Goal: Task Accomplishment & Management: Use online tool/utility

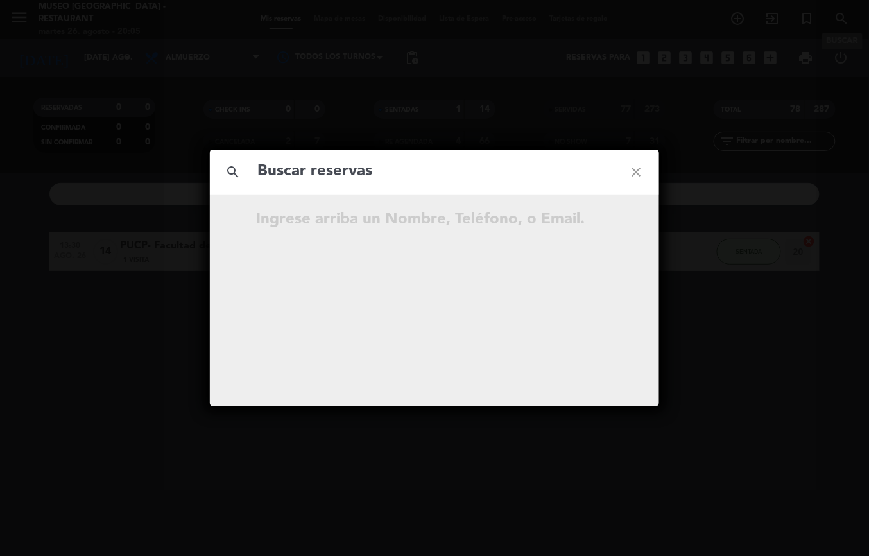
click at [644, 178] on icon "close" at bounding box center [636, 172] width 46 height 46
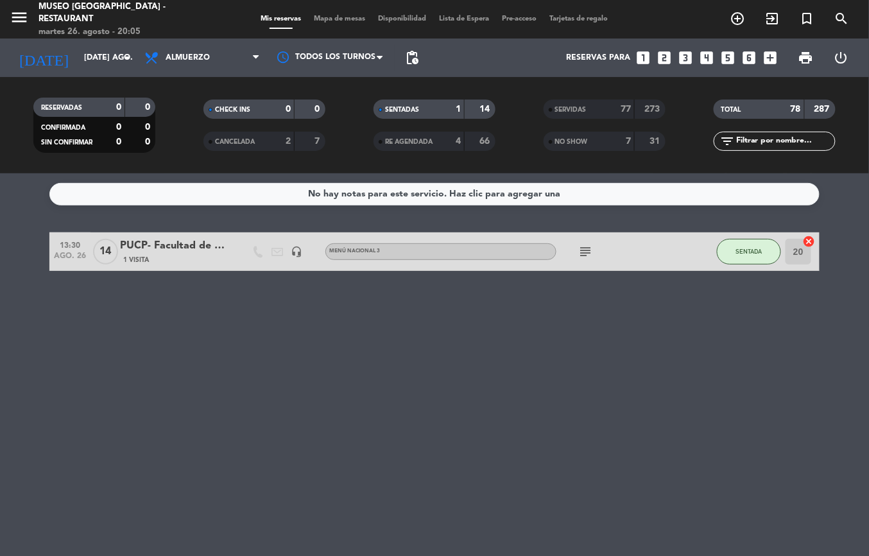
click at [339, 18] on span "Mapa de mesas" at bounding box center [340, 18] width 64 height 7
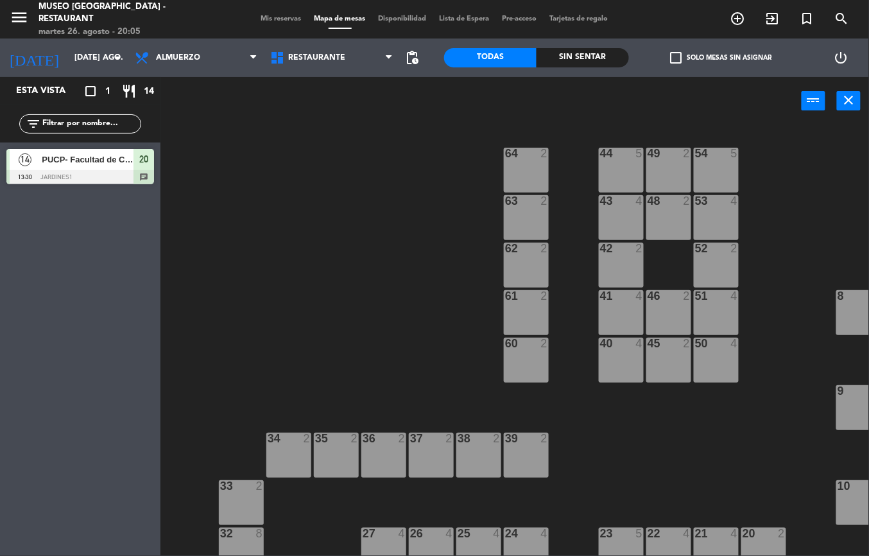
click at [311, 231] on div "44 5 49 2 54 5 64 2 48 2 53 4 63 2 43 4 62 2 42 2 52 2 41 4 46 2 51 4 61 2 7 4 …" at bounding box center [518, 340] width 699 height 431
click at [200, 63] on span "Almuerzo" at bounding box center [195, 58] width 135 height 28
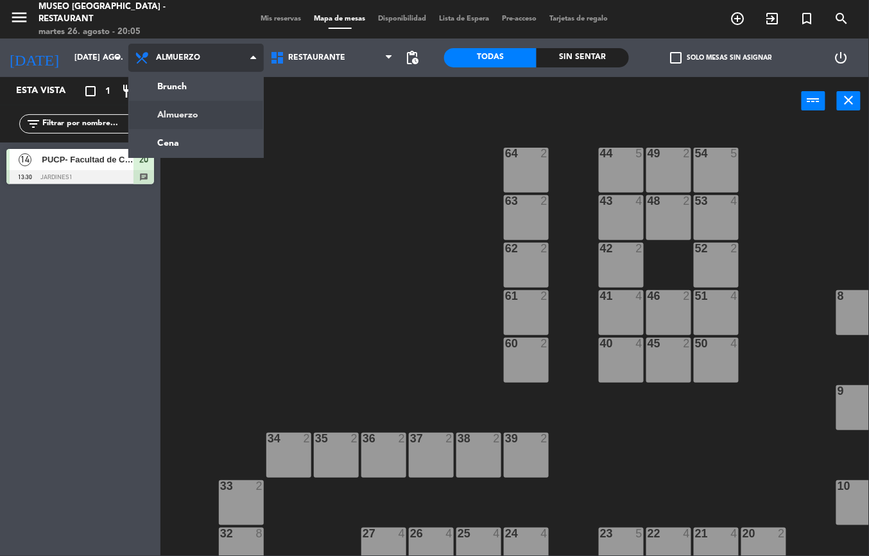
click at [221, 151] on ng-component "menu [GEOGRAPHIC_DATA] - Restaurant martes 26. agosto - 20:05 Mis reservas Mapa…" at bounding box center [434, 278] width 869 height 556
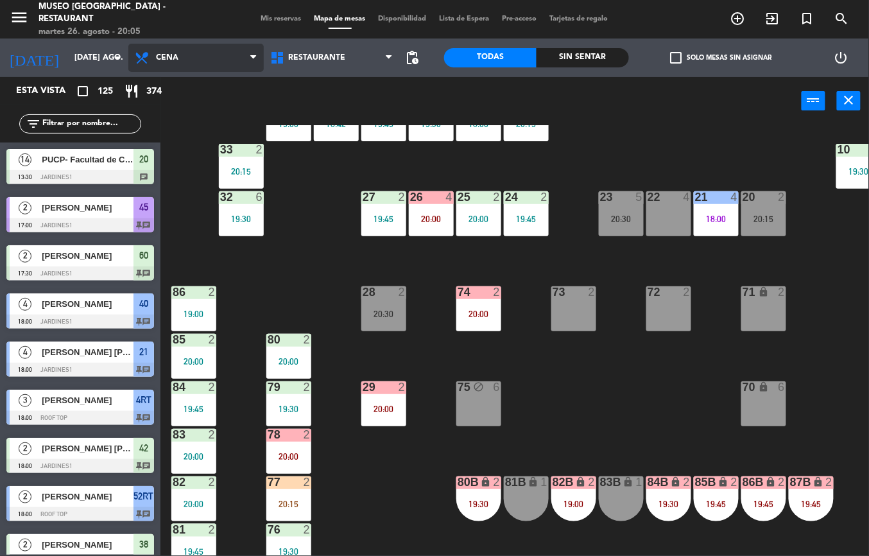
scroll to position [499, 0]
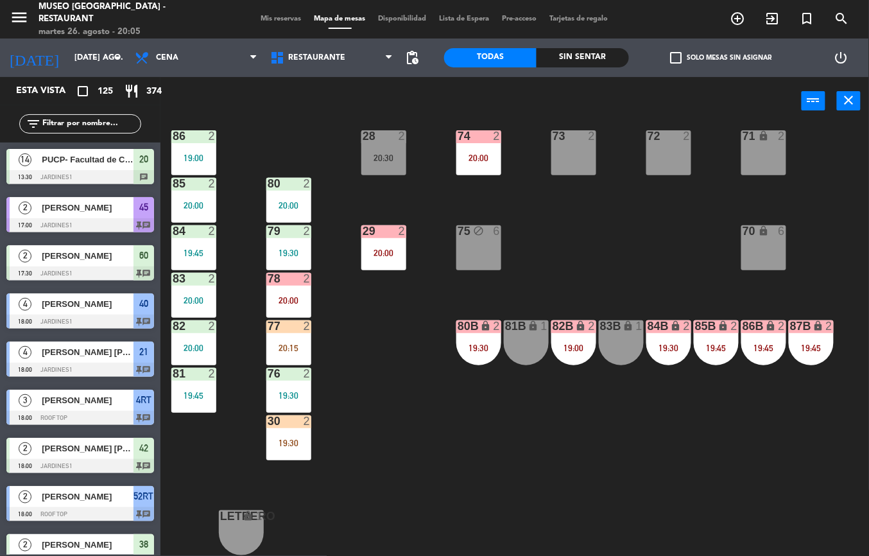
click at [288, 438] on div "19:30" at bounding box center [288, 442] width 45 height 9
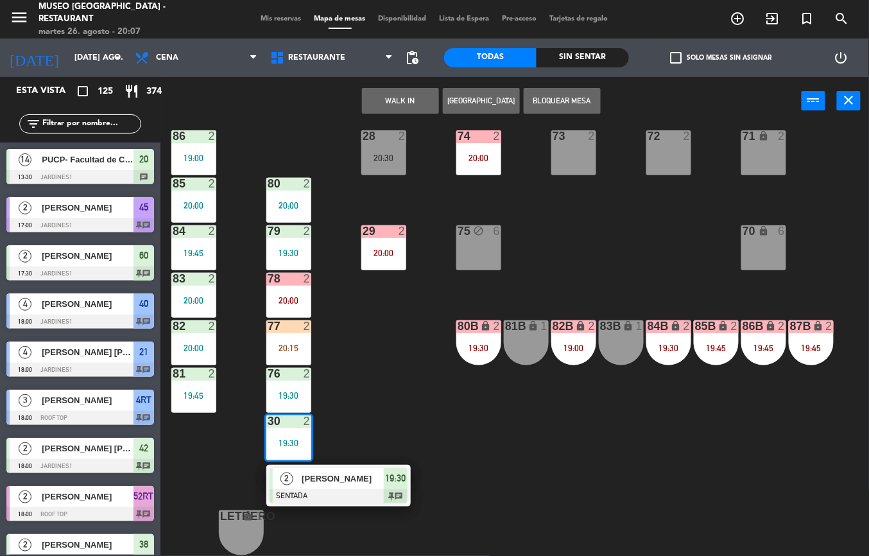
click at [447, 430] on div "44 5 18:10 49 2 20:15 54 5 19:45 64 1 19:30 48 8 20:30 53 2 20:30 63 2 19:15 43…" at bounding box center [518, 340] width 699 height 431
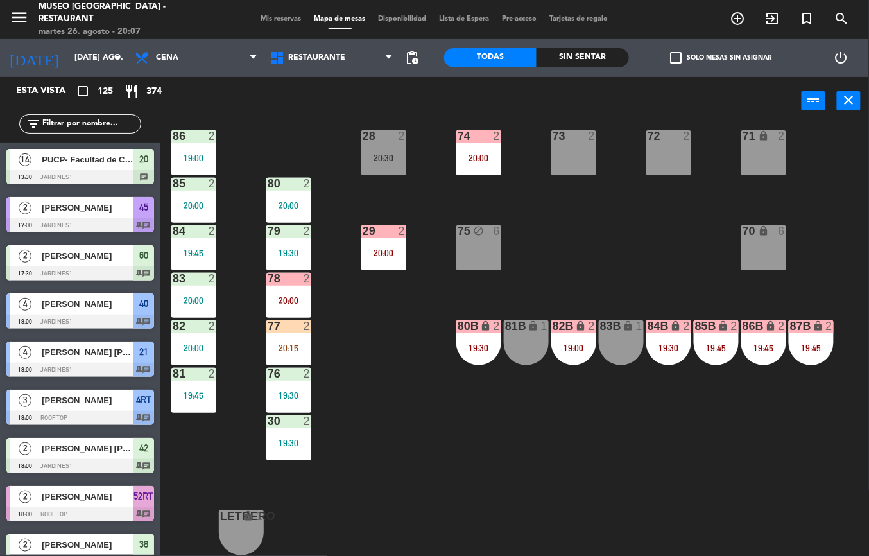
click at [307, 320] on div "2" at bounding box center [307, 326] width 8 height 12
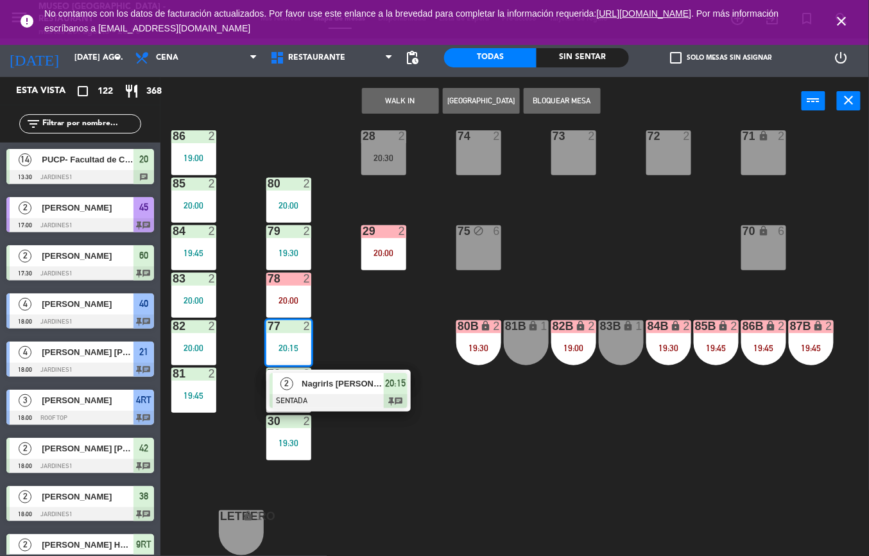
click at [563, 414] on div "44 5 18:10 49 2 20:15 54 5 19:45 64 1 19:30 48 8 20:30 53 2 20:30 63 2 19:15 43…" at bounding box center [518, 340] width 699 height 431
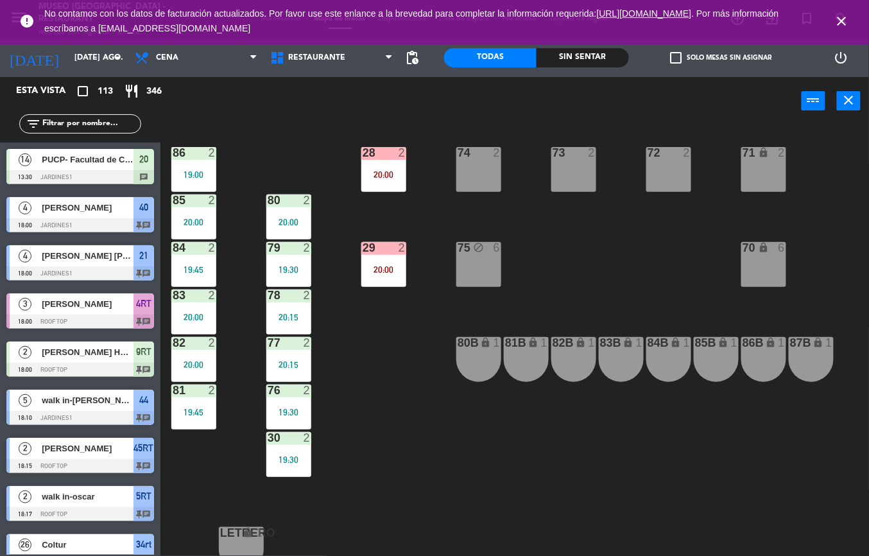
scroll to position [484, 0]
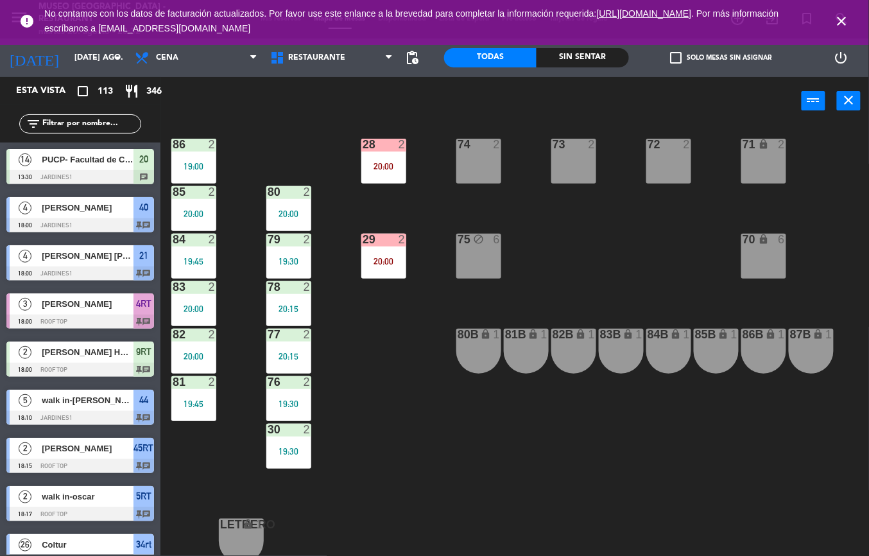
click at [598, 53] on div "Sin sentar" at bounding box center [582, 57] width 92 height 19
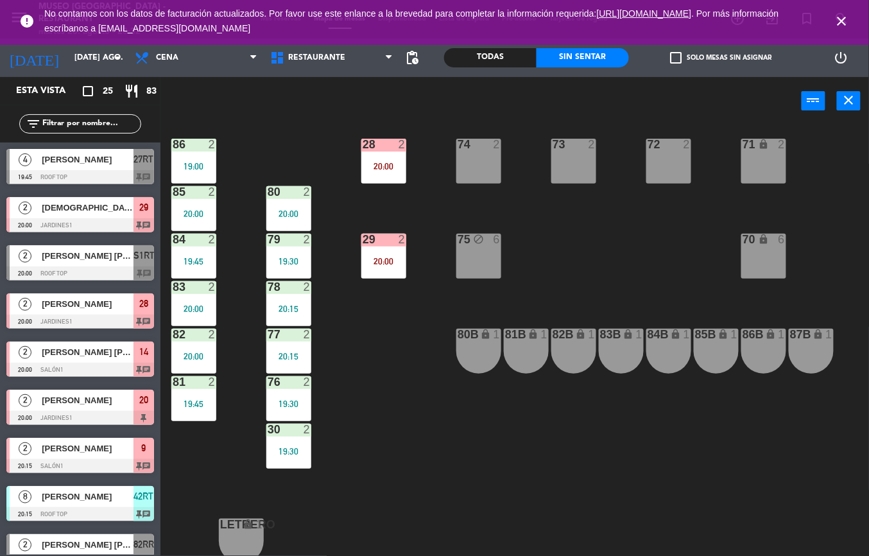
click at [839, 26] on icon "close" at bounding box center [841, 20] width 15 height 15
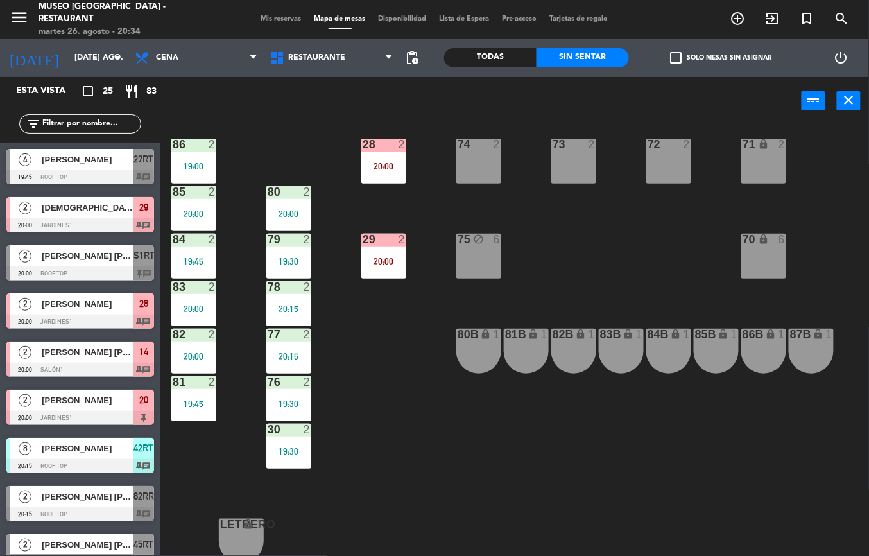
click at [515, 417] on div "44 5 18:10 49 2 20:30 54 5 64 1 19:30 48 8 20:30 53 2 19:45 63 2 19:15 43 8 20:…" at bounding box center [518, 340] width 699 height 431
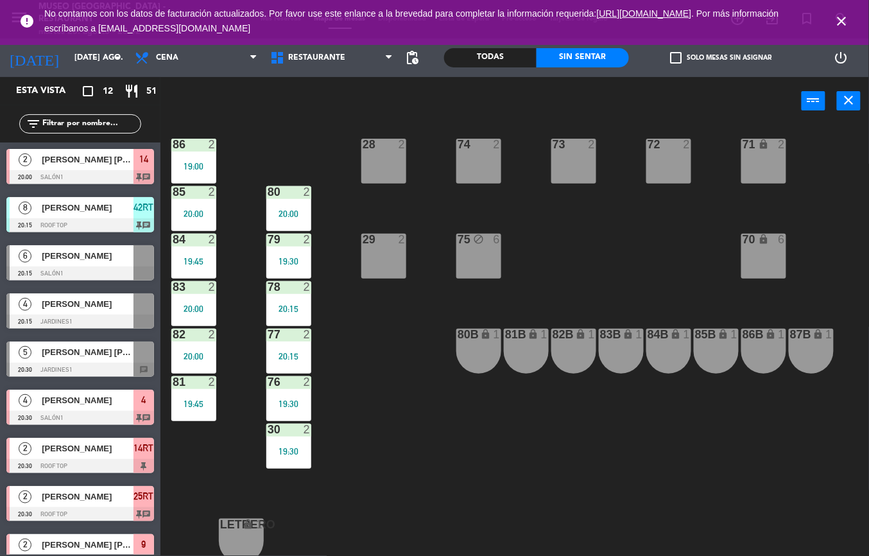
click at [647, 461] on div "44 5 18:10 49 2 20:30 54 5 64 1 19:30 48 8 20:30 53 2 19:45 63 2 19:15 43 8 20:…" at bounding box center [518, 340] width 699 height 431
click at [516, 490] on div "44 5 18:10 49 2 20:30 54 5 64 1 19:30 48 8 20:30 53 2 19:45 63 2 19:15 43 8 20:…" at bounding box center [518, 340] width 699 height 431
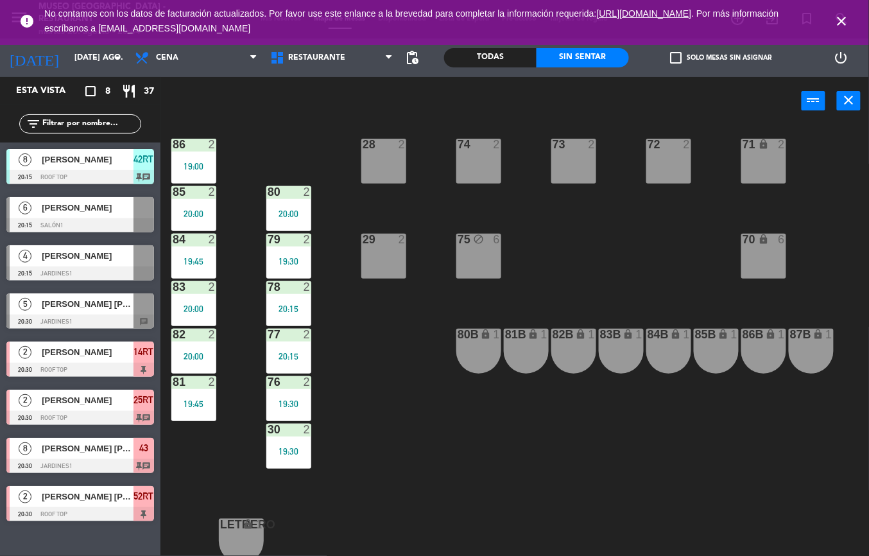
click at [414, 420] on div "44 5 18:10 49 2 20:30 54 5 64 1 19:30 48 8 20:30 53 2 19:45 63 2 19:15 43 8 20:…" at bounding box center [518, 340] width 699 height 431
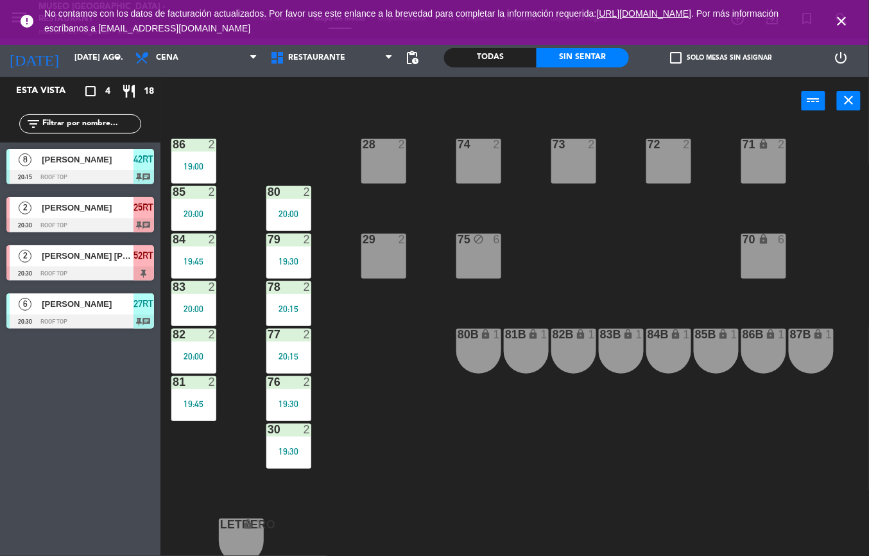
click at [205, 403] on div "19:45" at bounding box center [193, 403] width 45 height 9
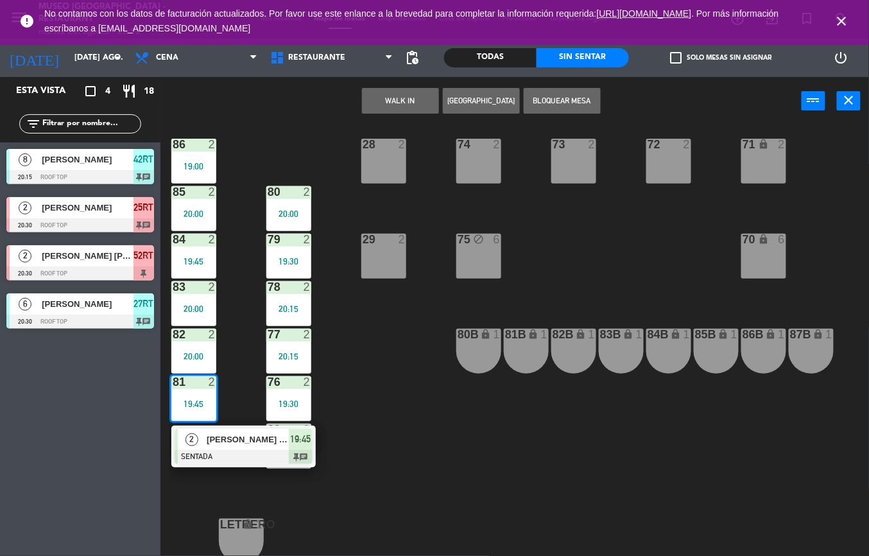
click at [275, 439] on span "[PERSON_NAME] [PERSON_NAME]" at bounding box center [248, 438] width 82 height 13
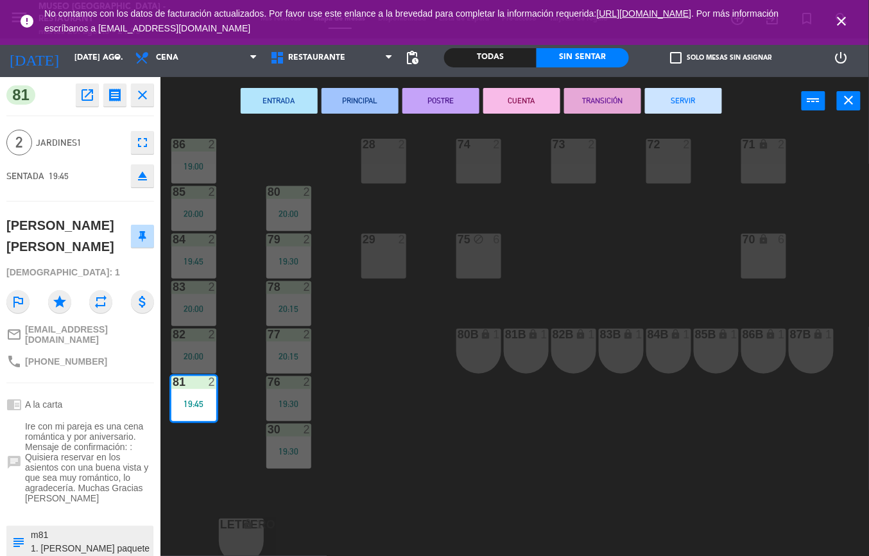
click at [408, 447] on div "44 5 18:10 49 2 20:30 54 4 20:53 64 1 19:30 48 2 53 2 19:45 63 2 19:15 43 4 21:…" at bounding box center [518, 340] width 699 height 431
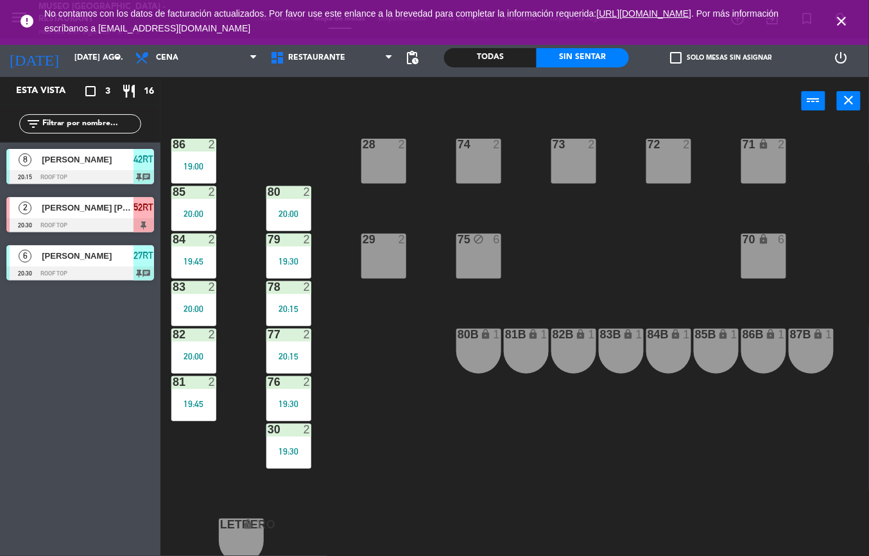
click at [288, 390] on div "76 2 19:30" at bounding box center [288, 398] width 45 height 45
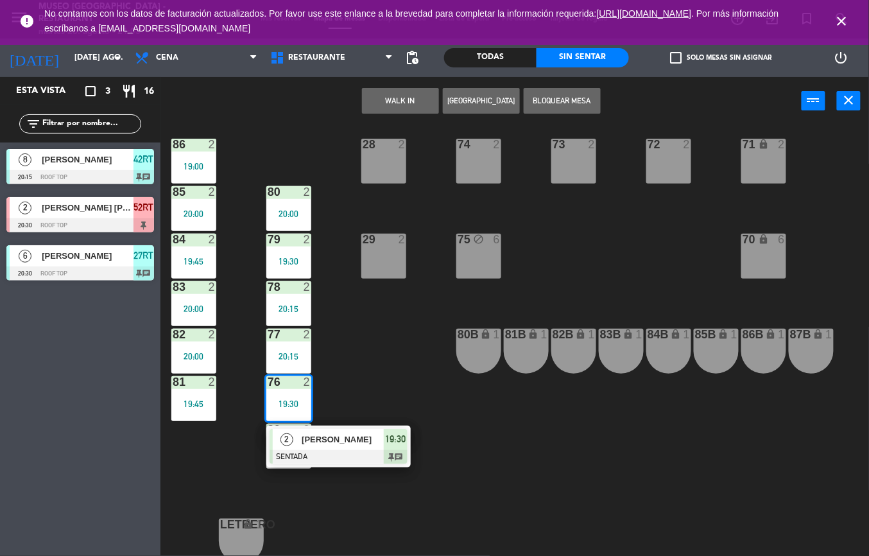
click at [334, 443] on span "[PERSON_NAME]" at bounding box center [343, 438] width 82 height 13
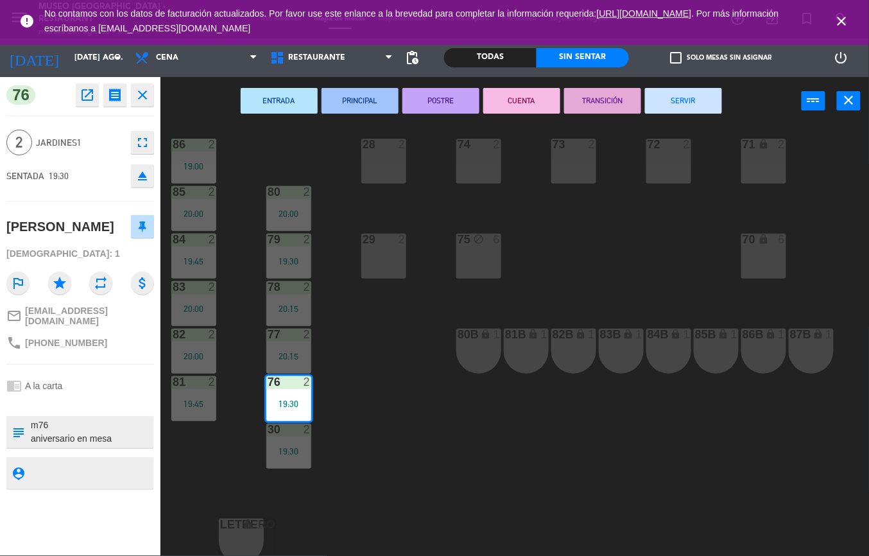
click at [421, 431] on div "44 4 21:00 49 2 20:30 54 4 20:53 64 1 19:30 48 2 53 2 19:45 63 2 19:15 43 4 62 …" at bounding box center [518, 340] width 699 height 431
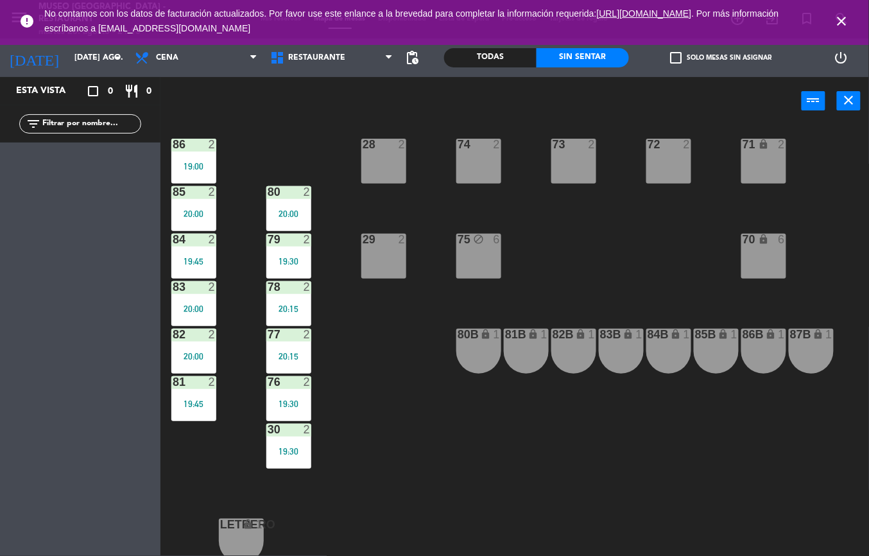
click at [296, 352] on div "20:15" at bounding box center [288, 356] width 45 height 9
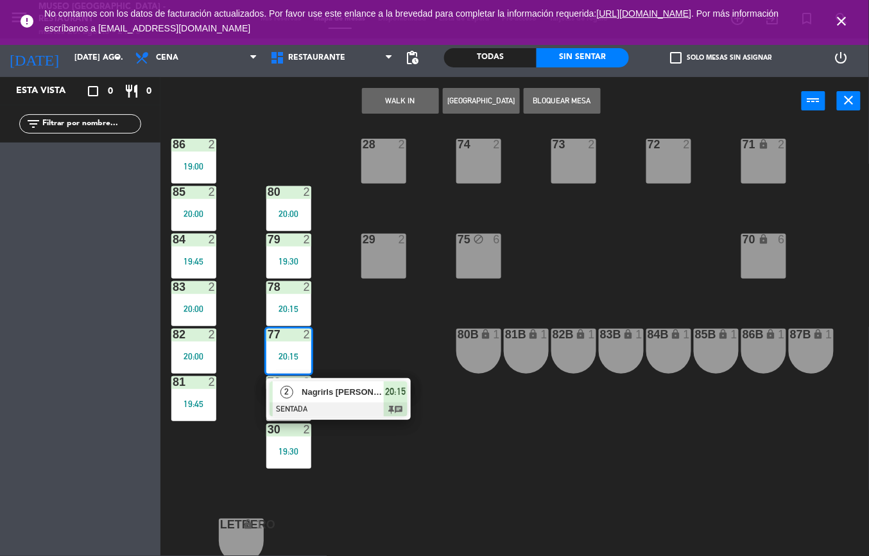
click at [348, 378] on div "2 Nagrirls [PERSON_NAME] SENTADA 20:15 chat" at bounding box center [338, 399] width 144 height 42
